Goal: Find contact information: Find contact information

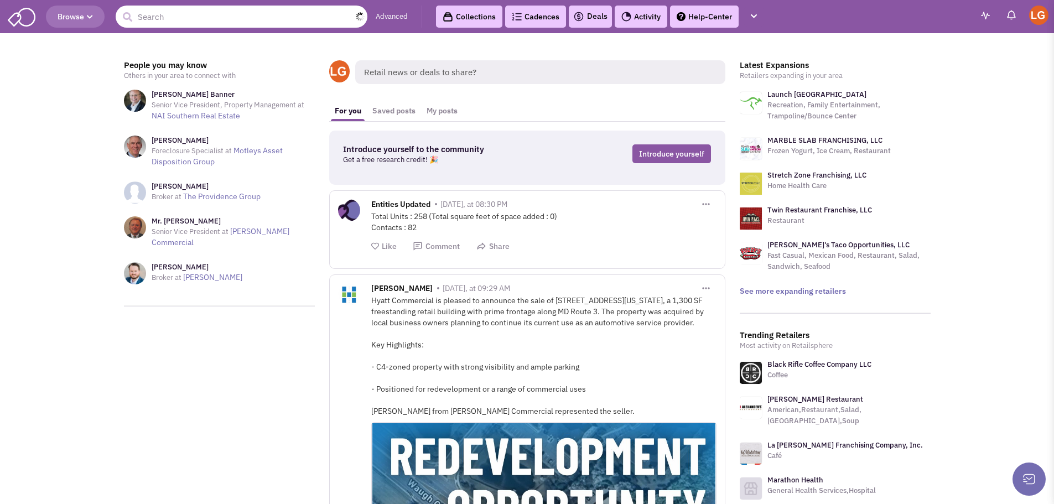
click at [222, 23] on input "text" at bounding box center [242, 17] width 252 height 22
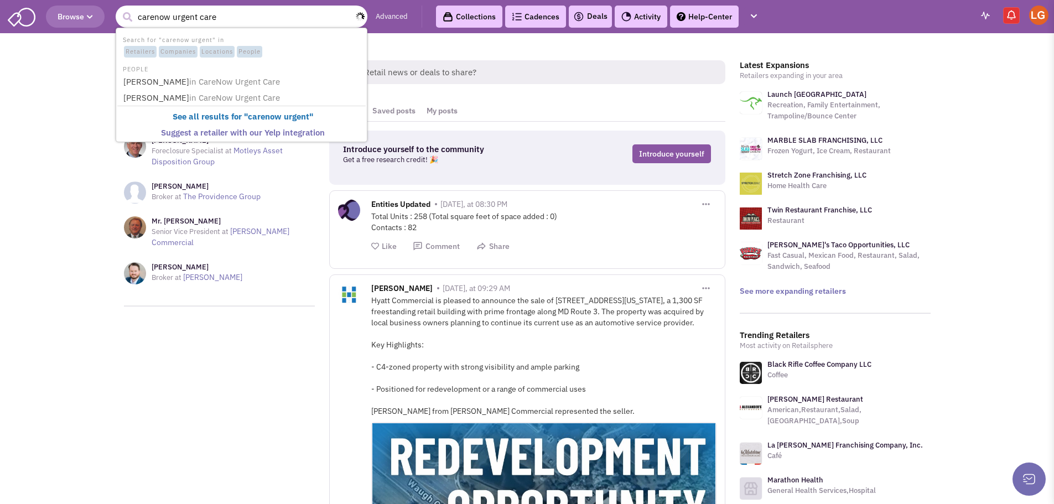
type input "carenow urgent care"
click at [119, 9] on button "submit" at bounding box center [127, 17] width 17 height 17
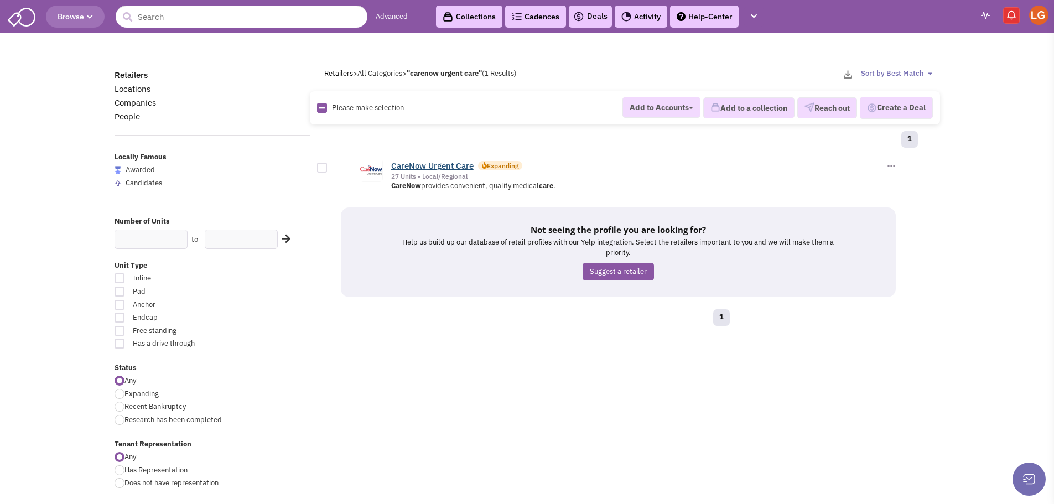
click at [436, 165] on link "CareNow Urgent Care" at bounding box center [432, 165] width 82 height 11
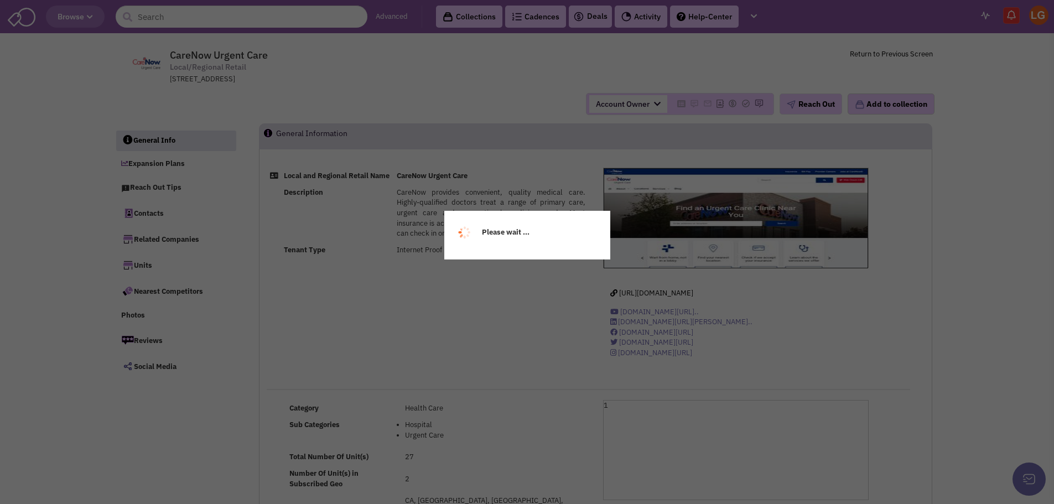
select select
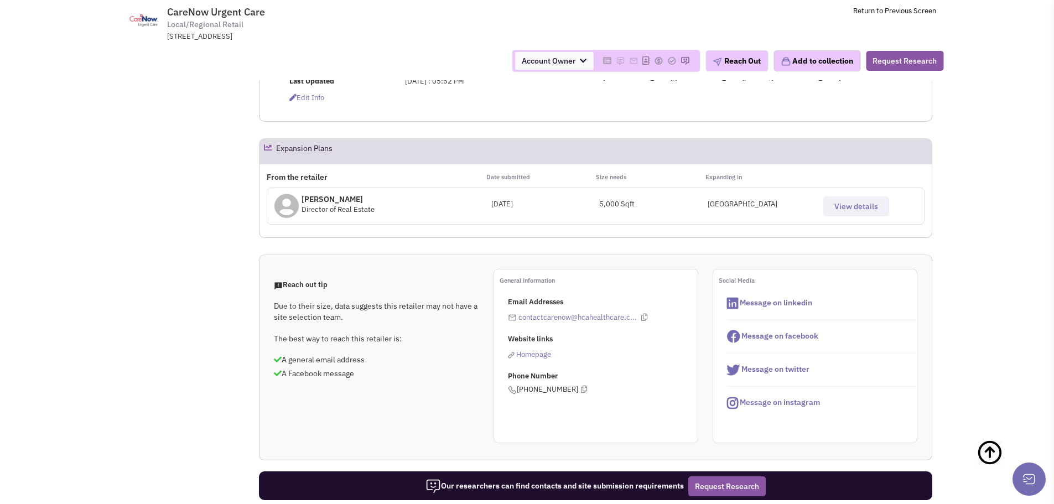
scroll to position [387, 0]
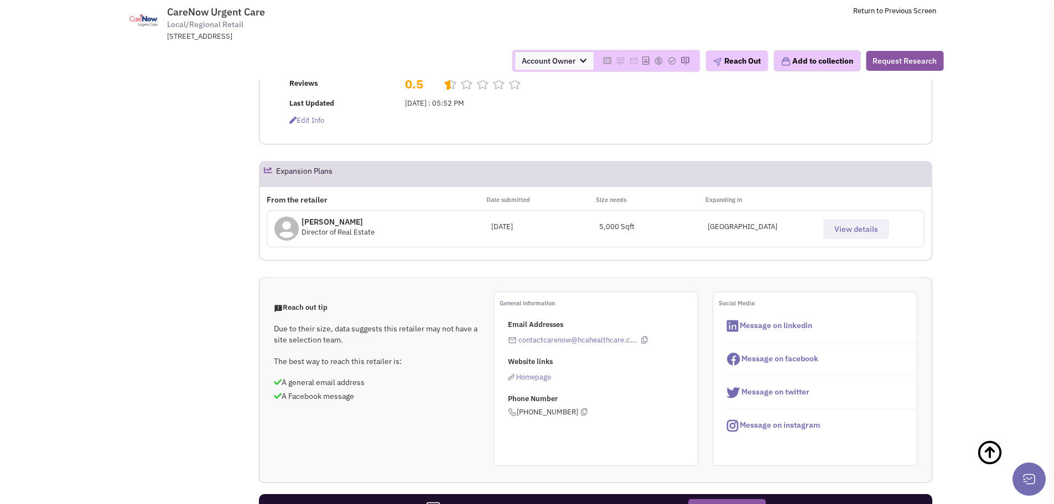
click at [868, 219] on button "View details" at bounding box center [856, 229] width 66 height 20
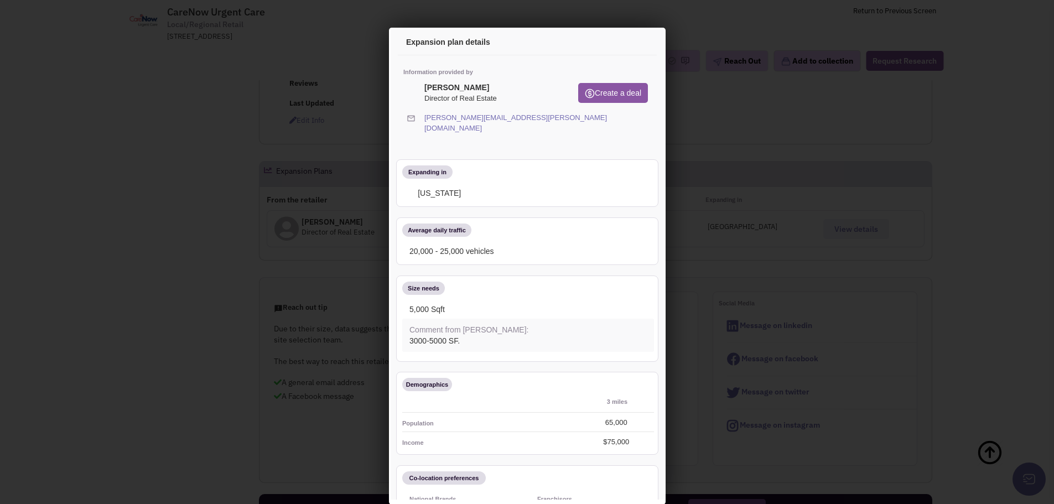
scroll to position [0, 0]
drag, startPoint x: 541, startPoint y: 113, endPoint x: 543, endPoint y: 202, distance: 89.1
click at [643, 113] on icon at bounding box center [646, 121] width 6 height 20
click at [629, 43] on icon at bounding box center [636, 44] width 23 height 27
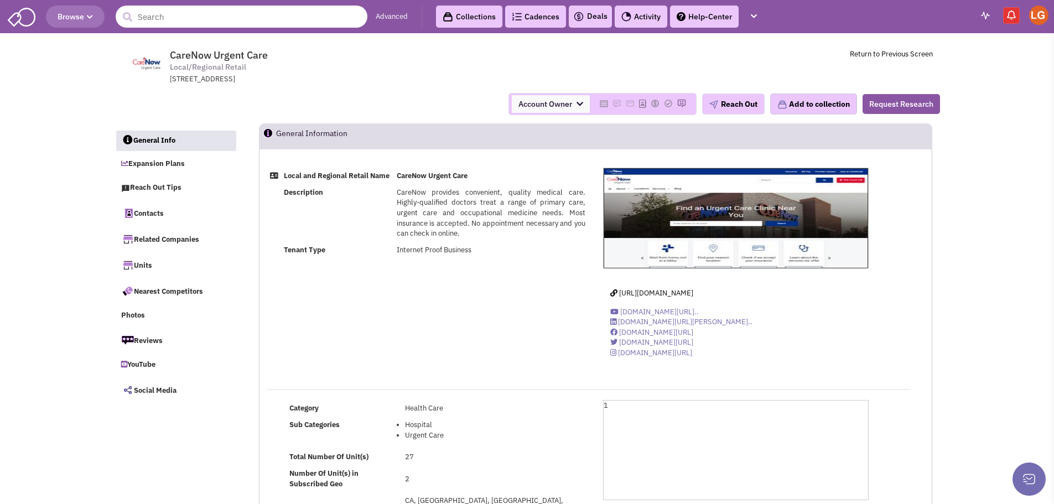
click at [191, 13] on input "text" at bounding box center [242, 17] width 252 height 22
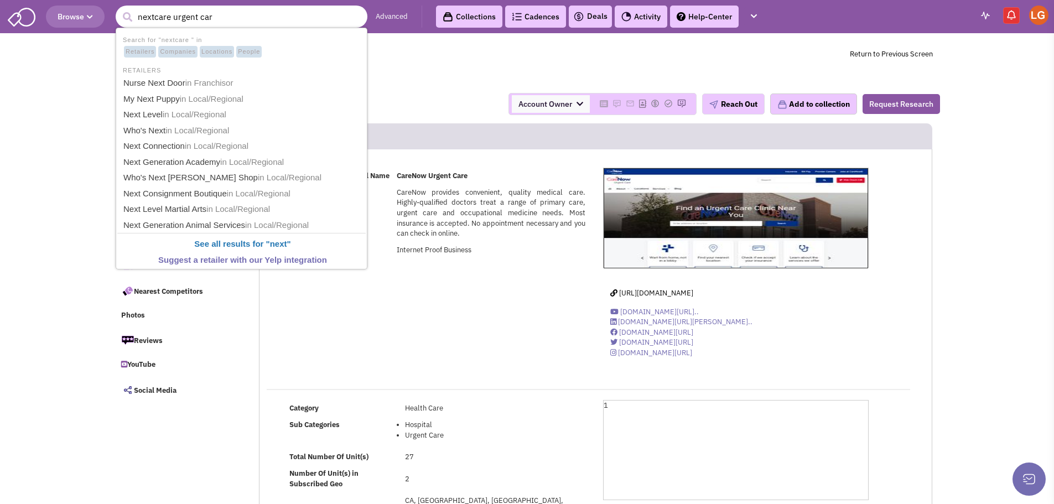
type input "nextcare urgent care"
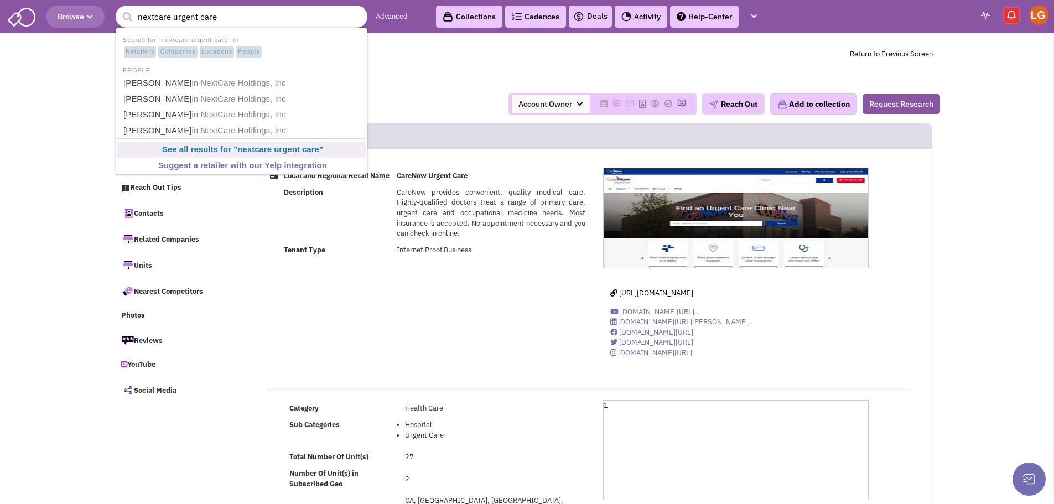
click at [237, 146] on b "See all results for " nextcare urgent care "" at bounding box center [242, 148] width 161 height 9
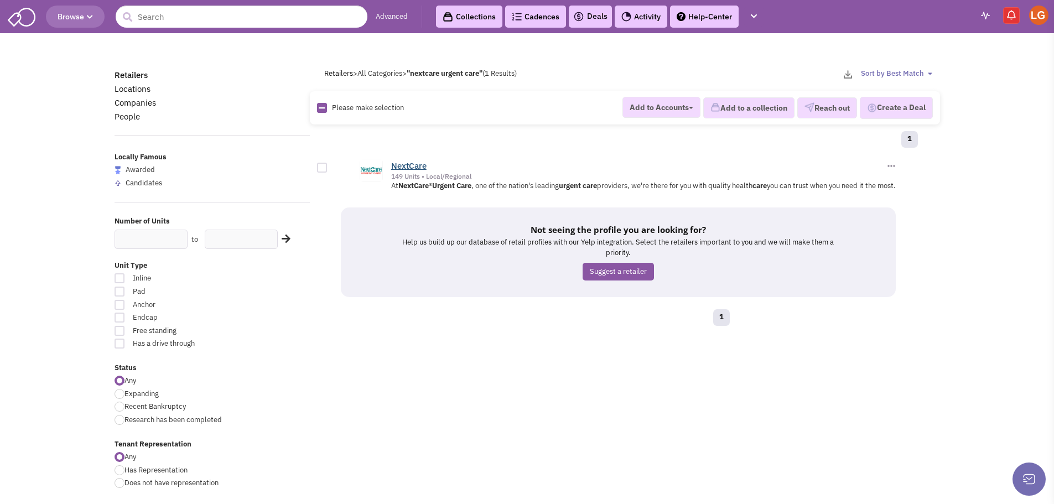
click at [402, 164] on link "NextCare" at bounding box center [408, 165] width 35 height 11
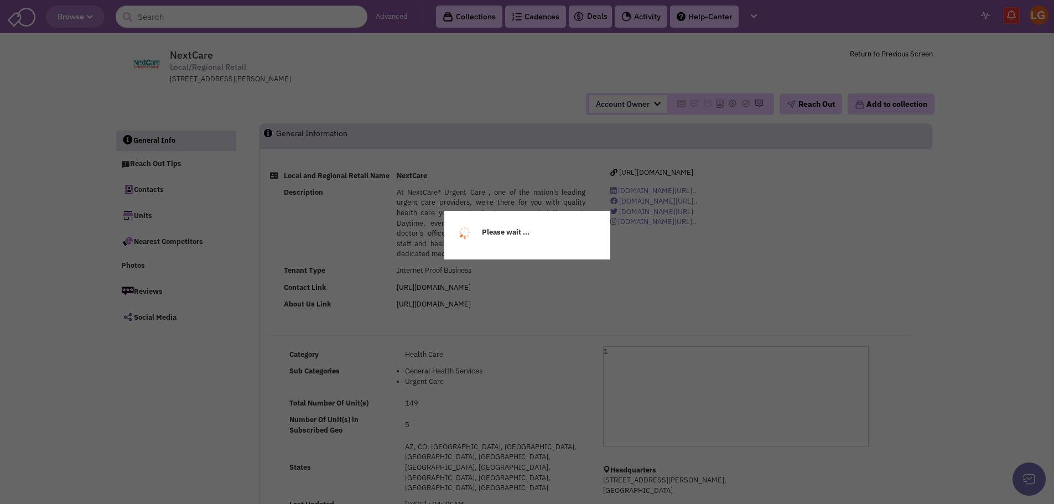
select select
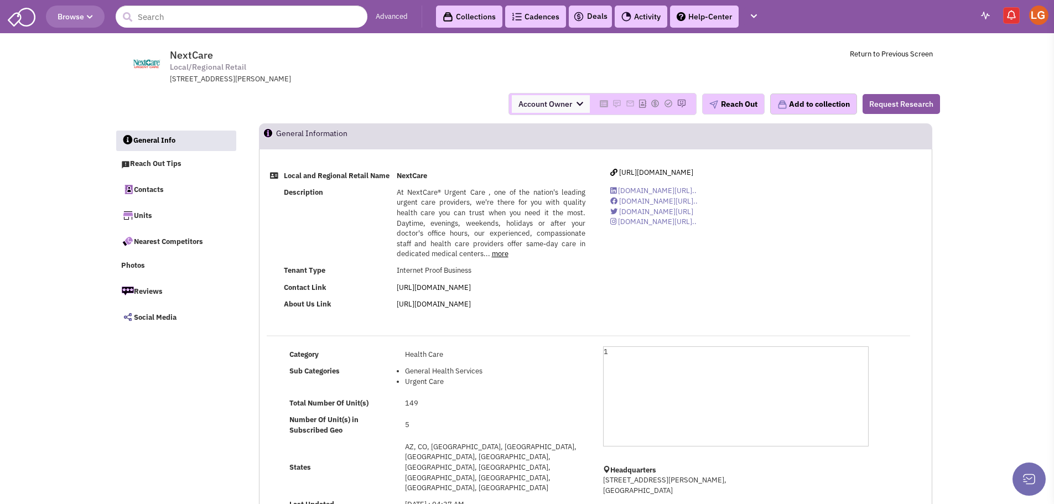
select select
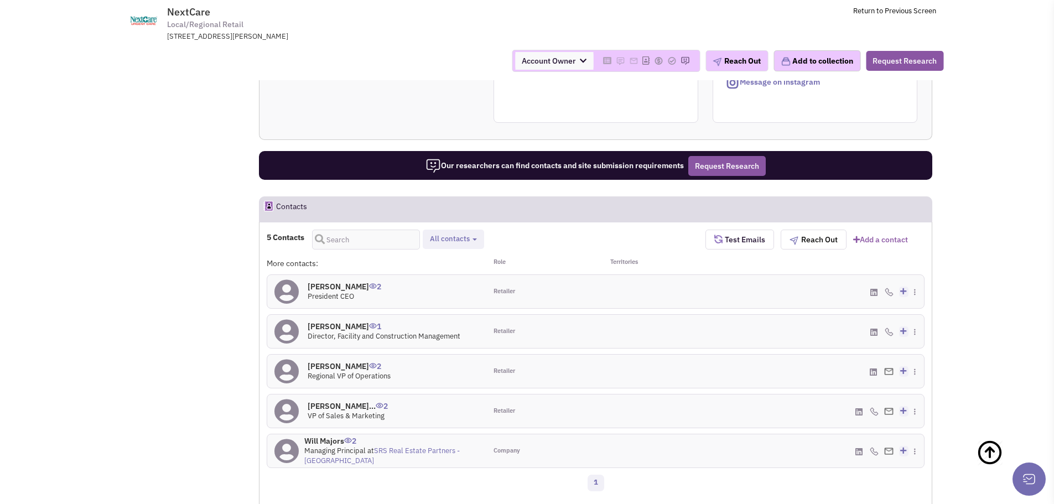
scroll to position [576, 0]
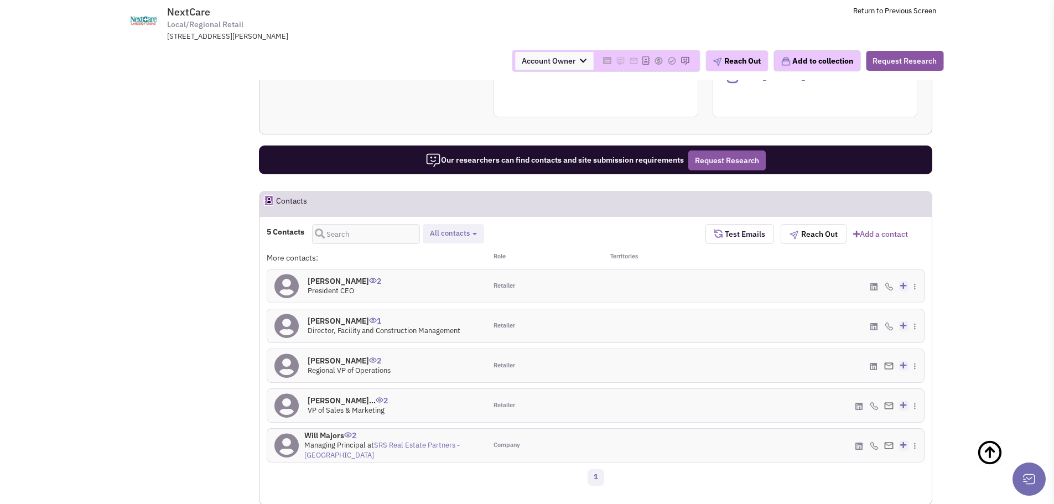
click at [332, 276] on h4 "[PERSON_NAME] 2" at bounding box center [344, 281] width 74 height 10
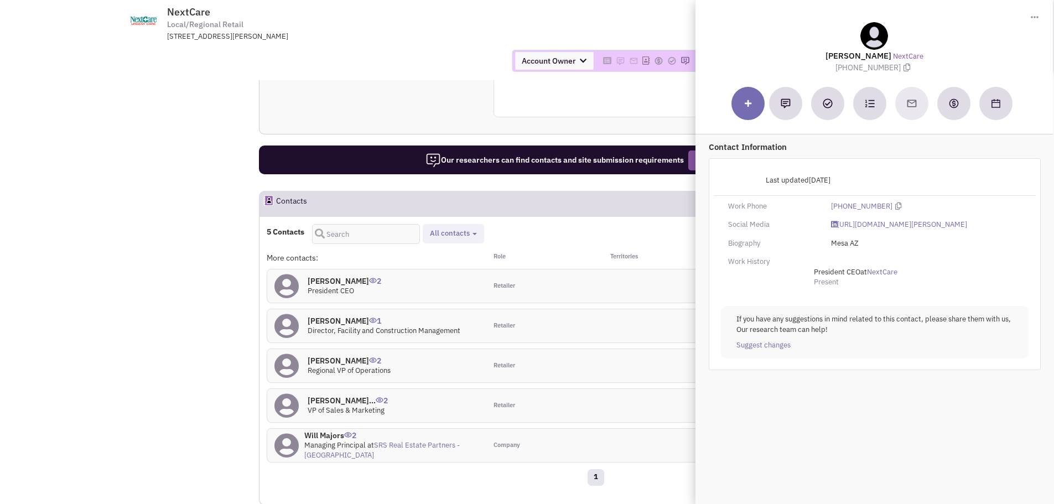
click at [324, 356] on h4 "[PERSON_NAME] 2" at bounding box center [348, 361] width 83 height 10
click at [848, 225] on link "[URL][DOMAIN_NAME][PERSON_NAME]" at bounding box center [899, 225] width 136 height 11
